Goal: Task Accomplishment & Management: Complete application form

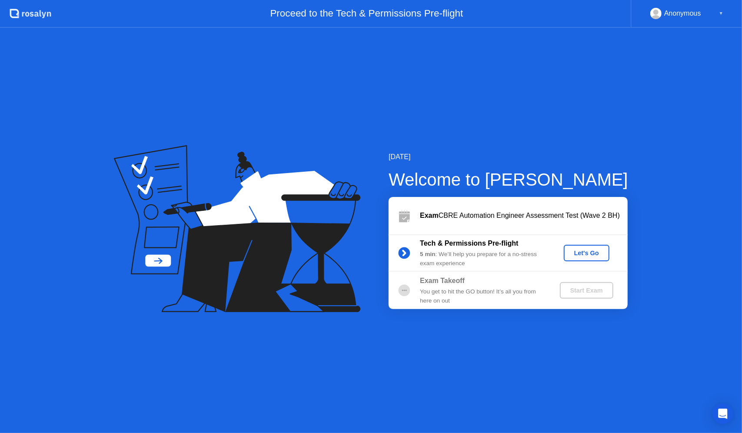
click at [589, 256] on div "Let's Go" at bounding box center [587, 253] width 39 height 7
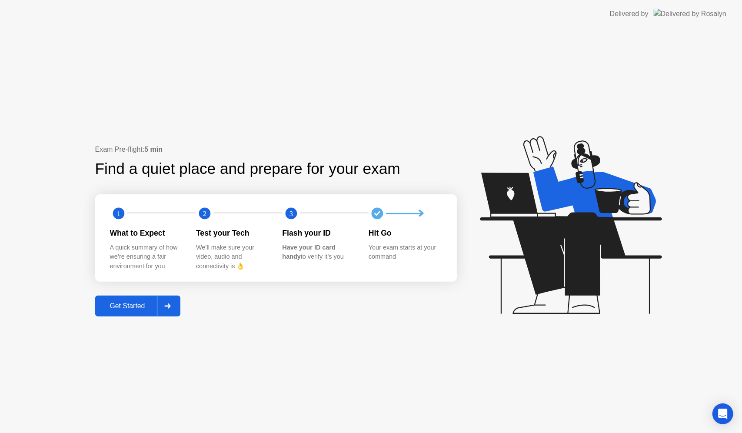
click at [127, 302] on div "Get Started" at bounding box center [128, 306] width 60 height 8
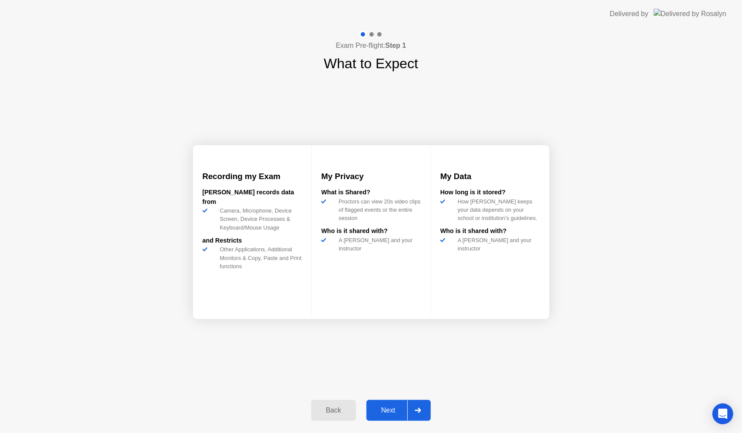
click at [388, 414] on div "Next" at bounding box center [388, 411] width 39 height 8
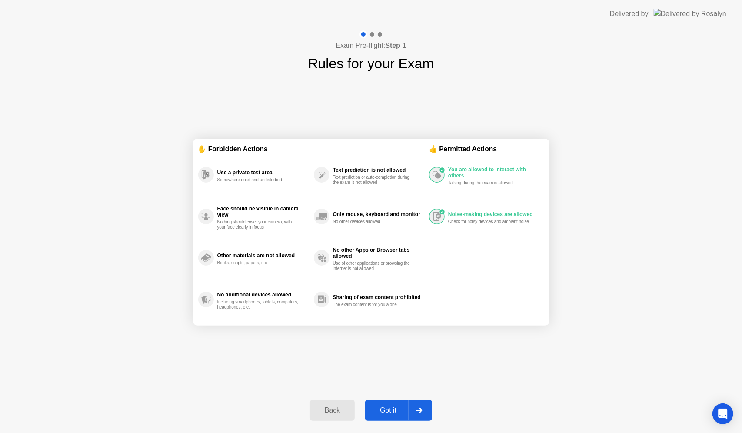
click at [394, 413] on div "Got it" at bounding box center [388, 411] width 41 height 8
select select "**********"
select select "*******"
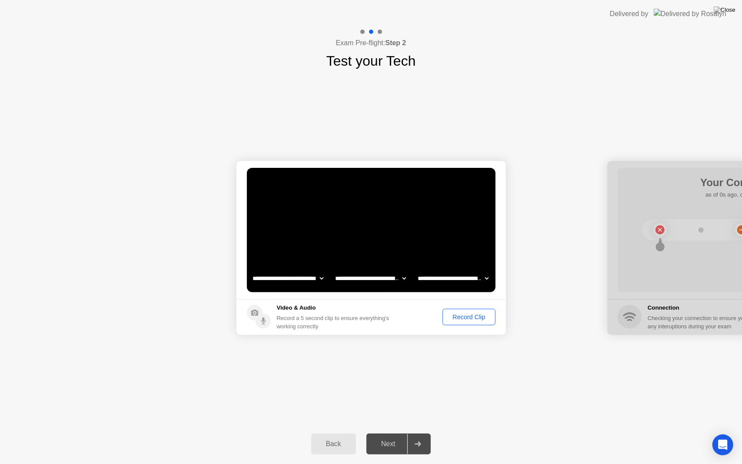
click at [471, 317] on div "Record Clip" at bounding box center [469, 317] width 47 height 7
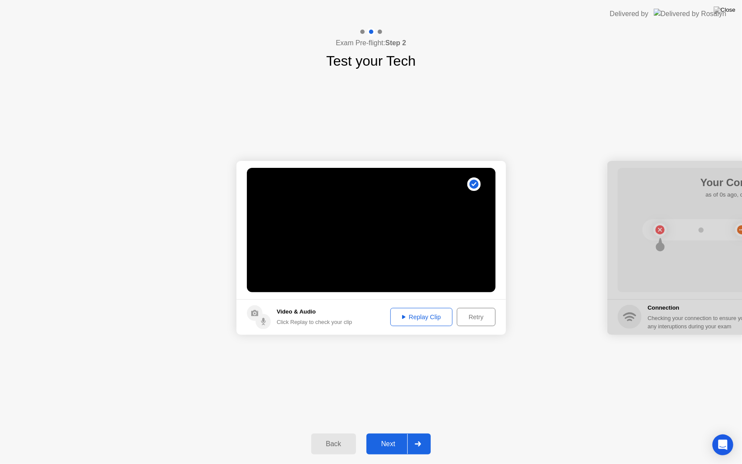
click at [411, 433] on div at bounding box center [417, 444] width 21 height 20
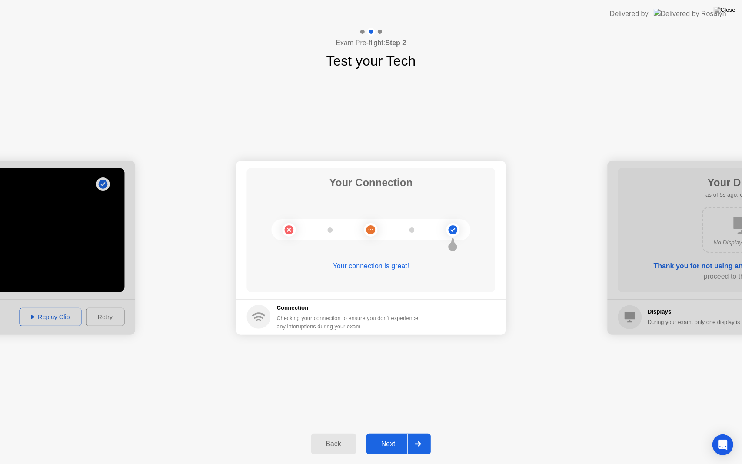
click at [411, 433] on div at bounding box center [417, 444] width 21 height 20
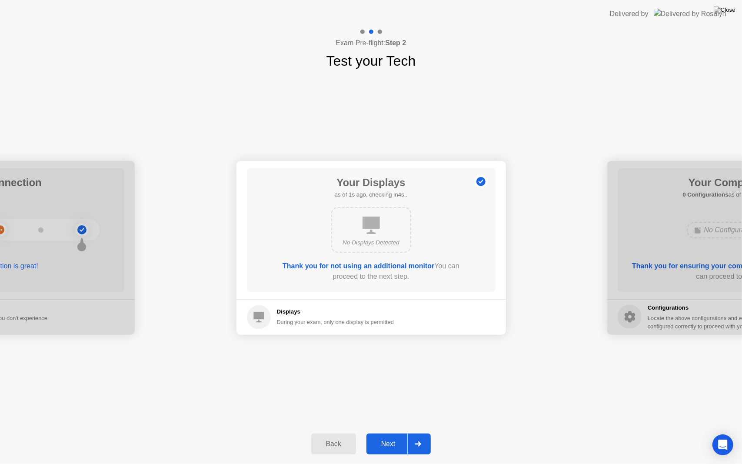
click at [411, 433] on div at bounding box center [417, 444] width 21 height 20
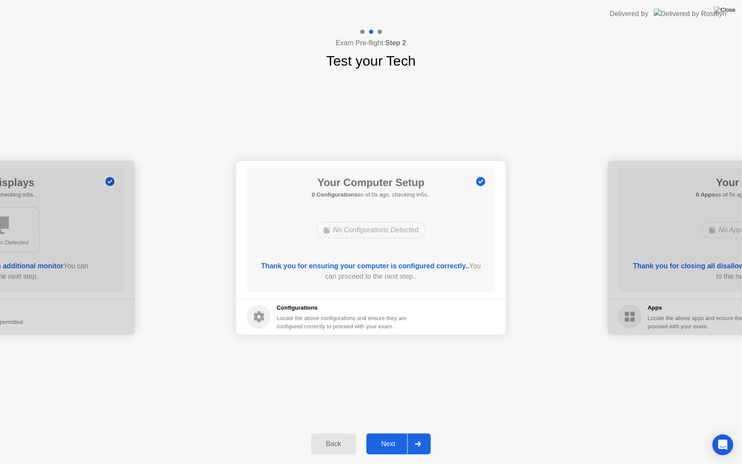
click at [411, 433] on div at bounding box center [417, 444] width 21 height 20
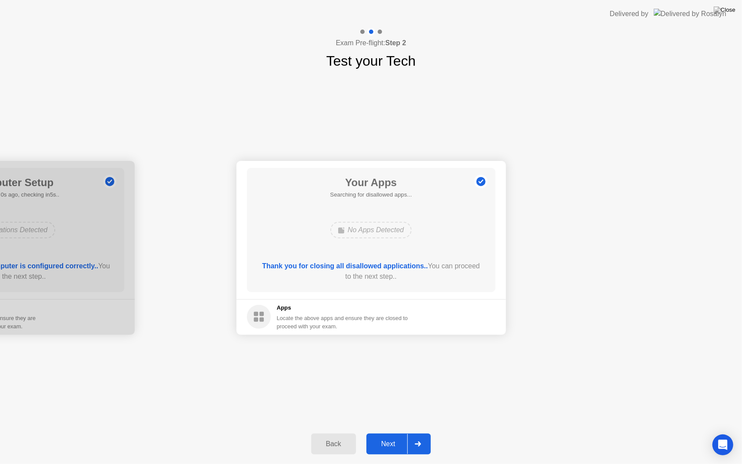
click at [411, 433] on div at bounding box center [417, 444] width 21 height 20
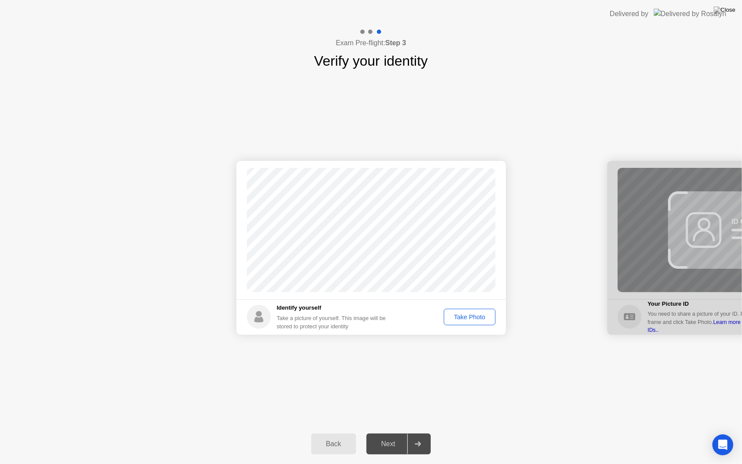
click at [455, 311] on button "Take Photo" at bounding box center [469, 317] width 51 height 17
click at [410, 433] on div at bounding box center [417, 444] width 21 height 20
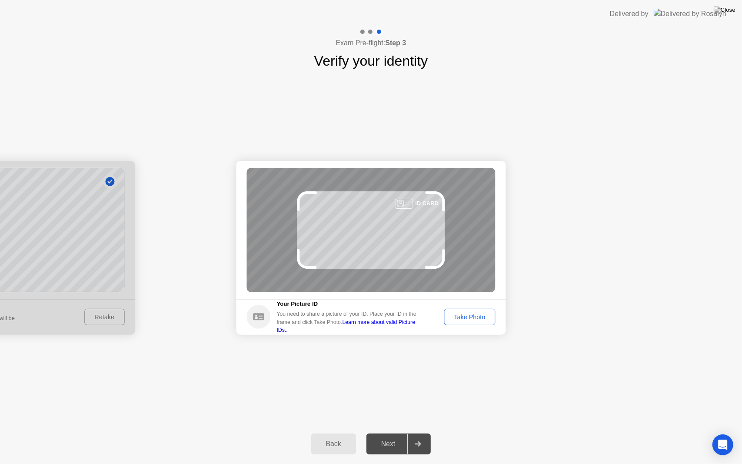
click at [477, 309] on button "Take Photo" at bounding box center [469, 317] width 51 height 17
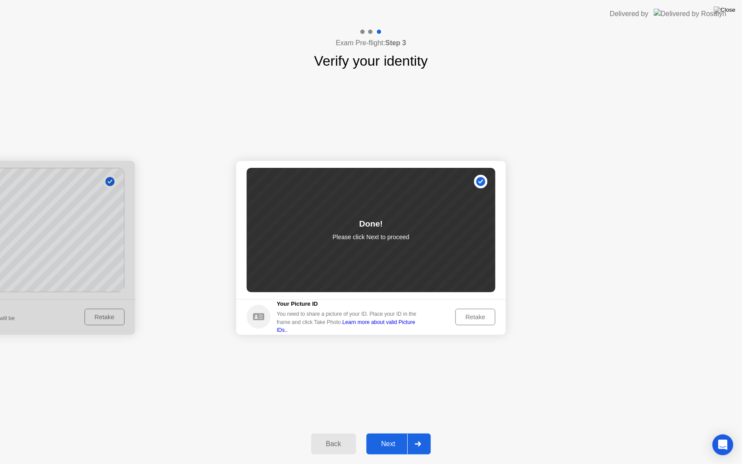
click at [424, 433] on div at bounding box center [417, 444] width 21 height 20
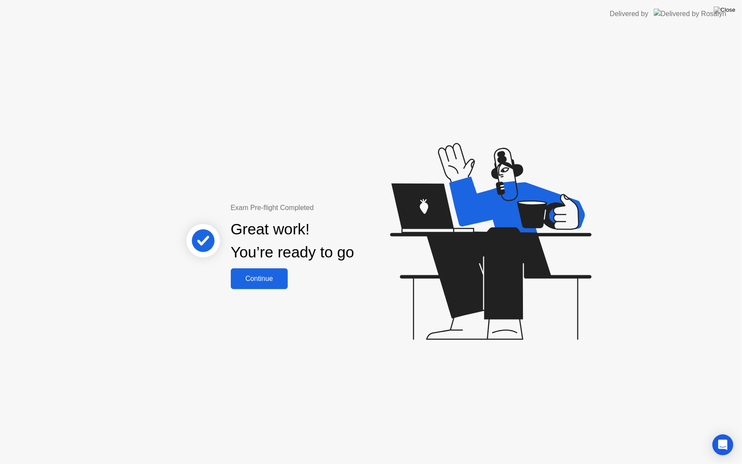
click at [259, 270] on button "Continue" at bounding box center [259, 278] width 57 height 21
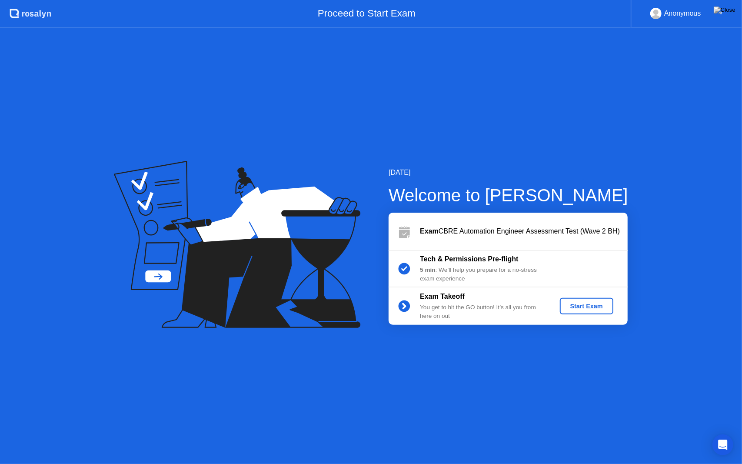
click at [570, 304] on div "Start Exam" at bounding box center [587, 306] width 47 height 7
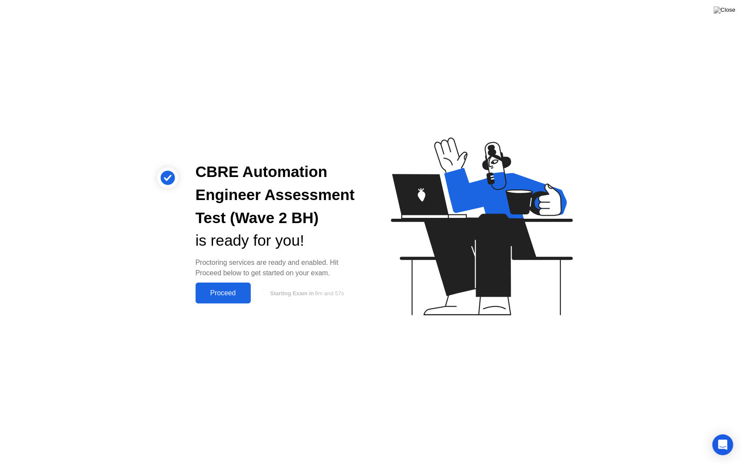
click at [241, 294] on div "Proceed" at bounding box center [223, 293] width 50 height 8
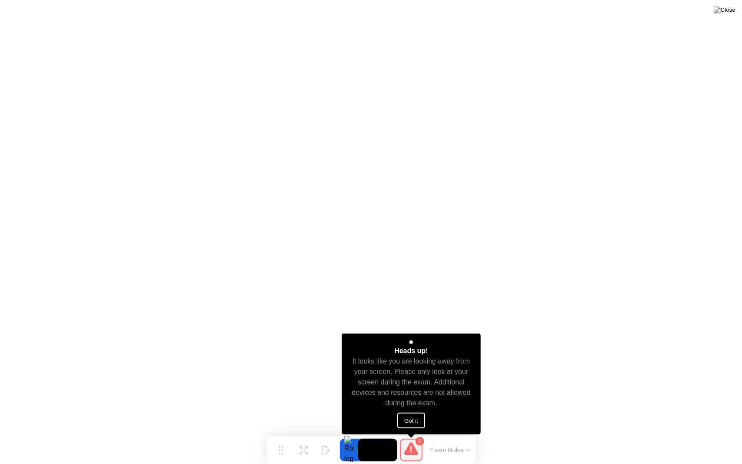
click at [421, 419] on button "Got it" at bounding box center [411, 421] width 28 height 16
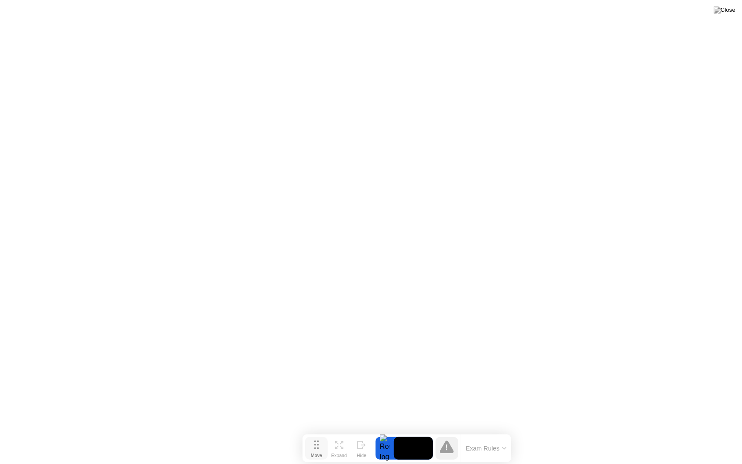
drag, startPoint x: 276, startPoint y: 451, endPoint x: 311, endPoint y: 449, distance: 35.7
click at [311, 433] on button "Move" at bounding box center [316, 448] width 23 height 23
click at [734, 13] on img at bounding box center [725, 10] width 22 height 7
